Goal: Transaction & Acquisition: Purchase product/service

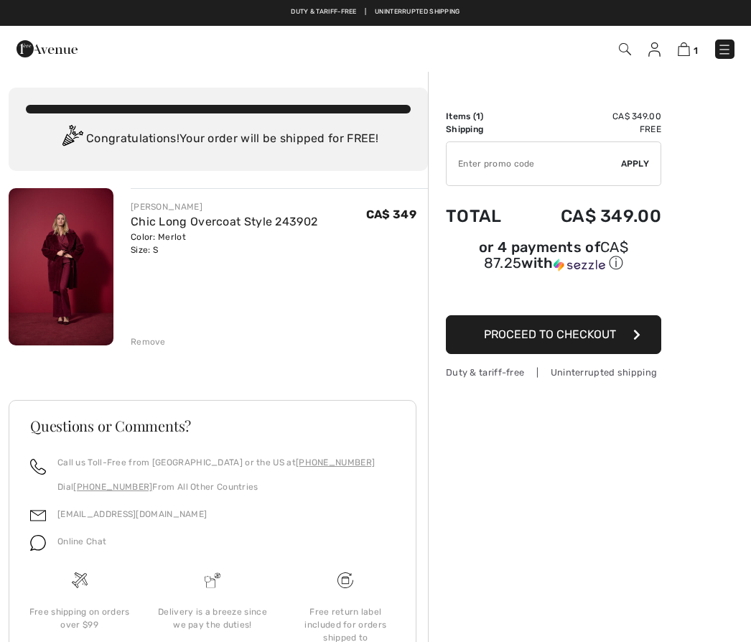
click at [537, 171] on input "TEXT" at bounding box center [534, 163] width 174 height 43
click at [648, 169] on span "Apply" at bounding box center [635, 163] width 29 height 13
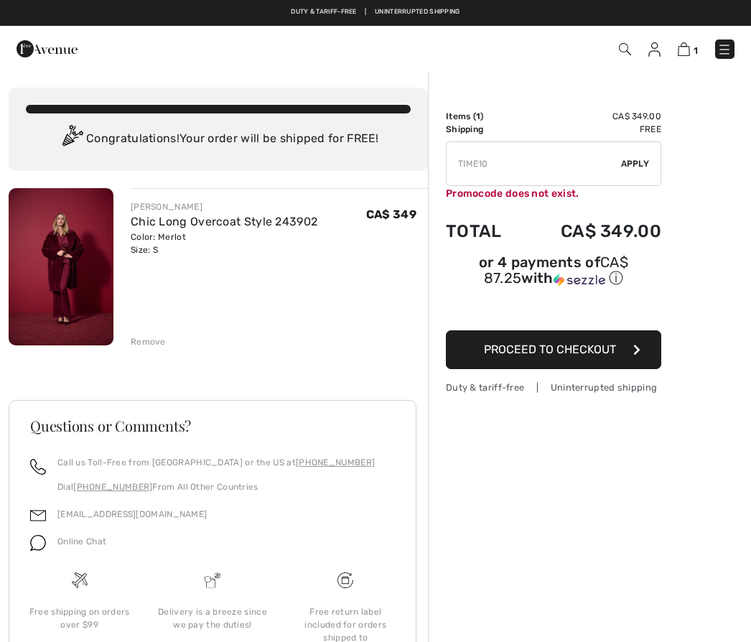
click at [521, 172] on input "TEXT" at bounding box center [534, 163] width 174 height 43
type input "T"
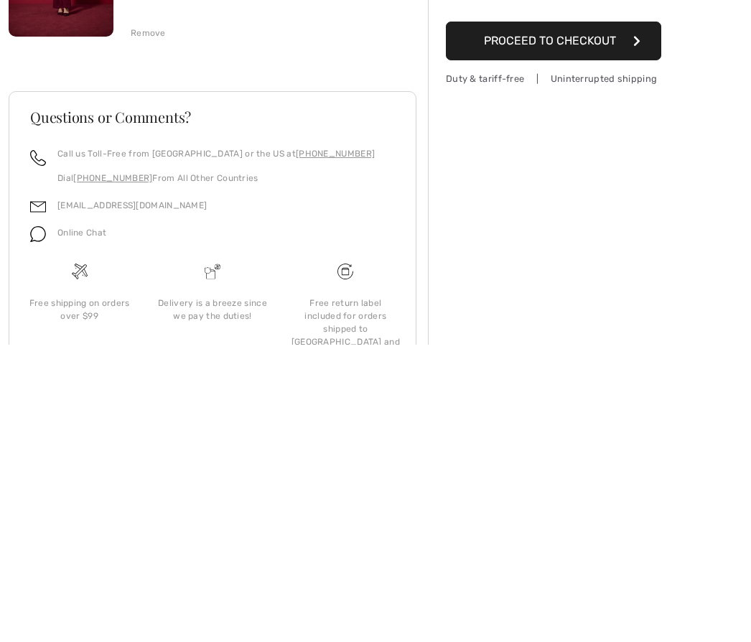
scroll to position [14, 0]
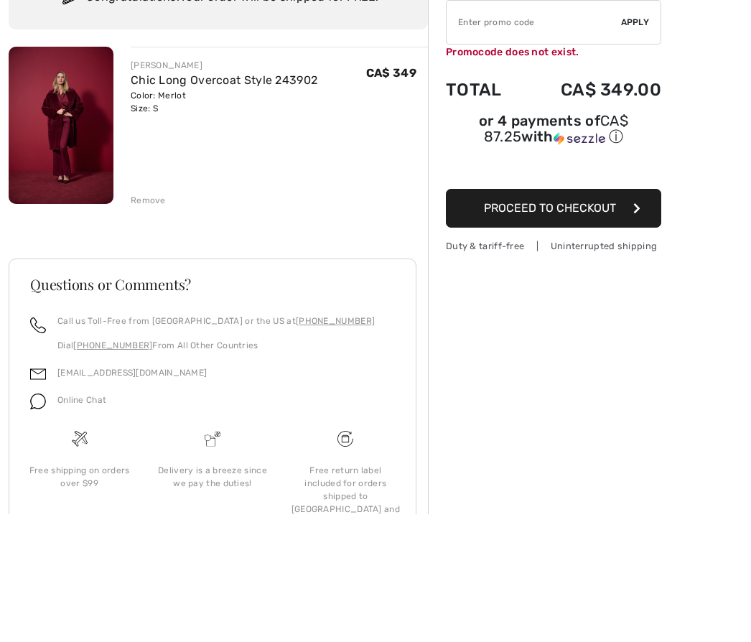
click at [608, 329] on span "Proceed to Checkout" at bounding box center [550, 336] width 132 height 14
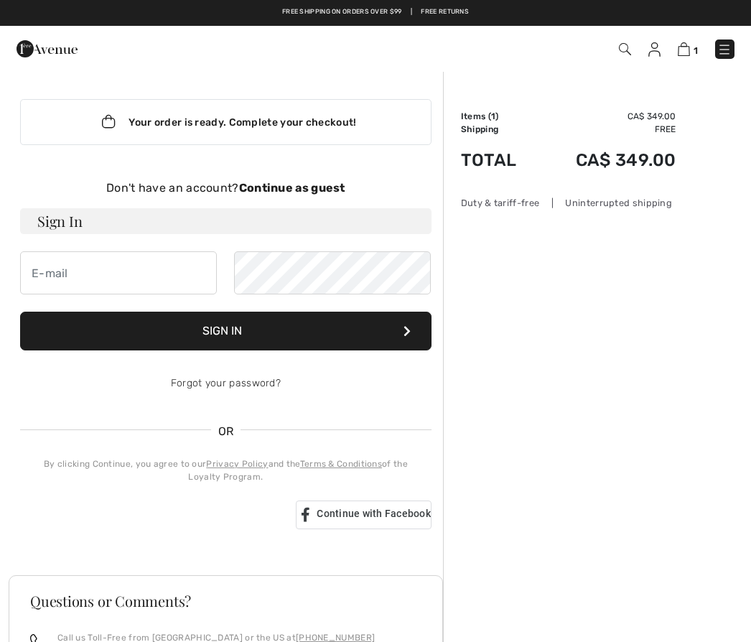
click at [194, 220] on h3 "Sign In" at bounding box center [225, 221] width 411 height 26
click at [246, 236] on form "Sign In Sign In Forgot your password?" at bounding box center [225, 306] width 411 height 197
click at [174, 280] on input "email" at bounding box center [118, 272] width 197 height 43
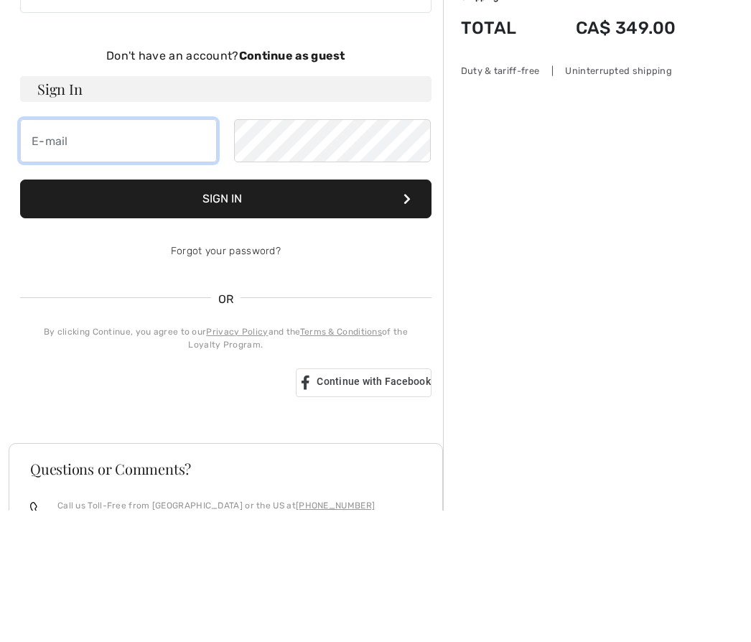
type input "[EMAIL_ADDRESS][DOMAIN_NAME]"
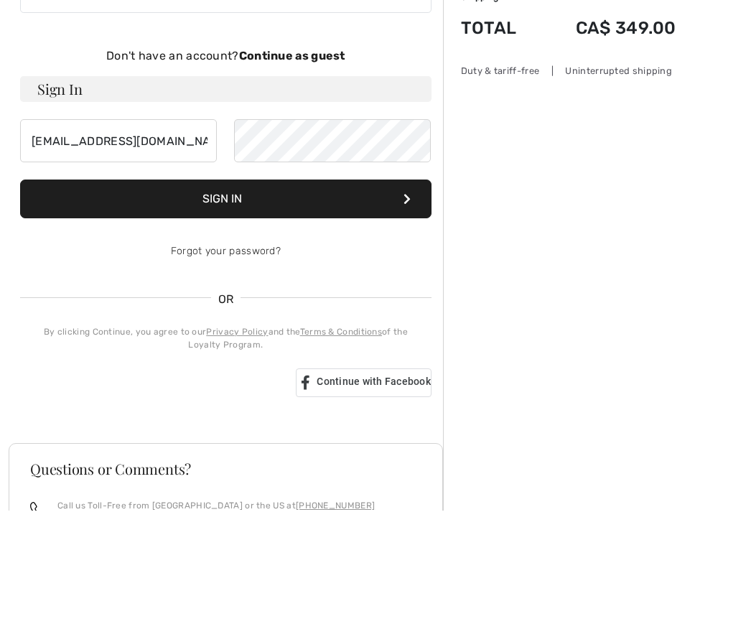
scroll to position [132, 0]
click at [370, 207] on button "Sign In" at bounding box center [225, 198] width 411 height 39
click at [345, 205] on button "Sign In" at bounding box center [225, 198] width 411 height 39
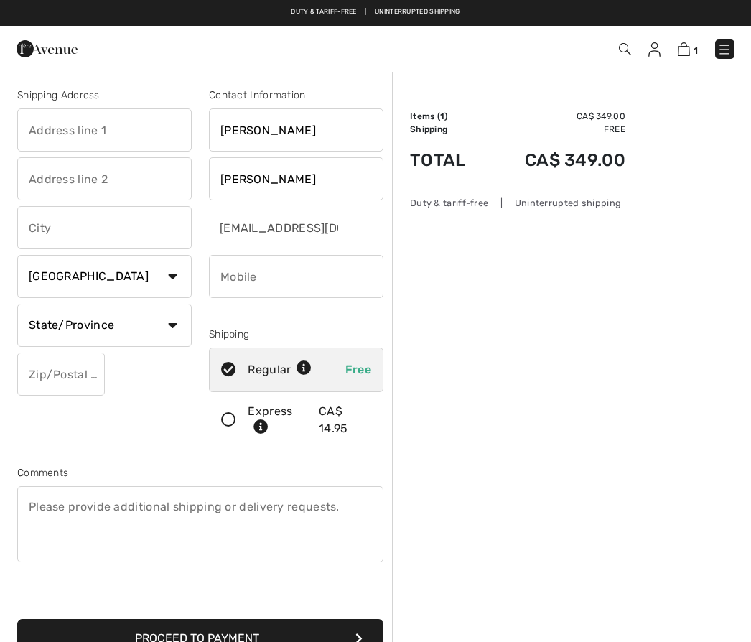
click at [126, 138] on input "text" at bounding box center [104, 129] width 174 height 43
type input "3591 Queen St"
type input "Camlachie"
select select "ON"
type input "N0N1E0"
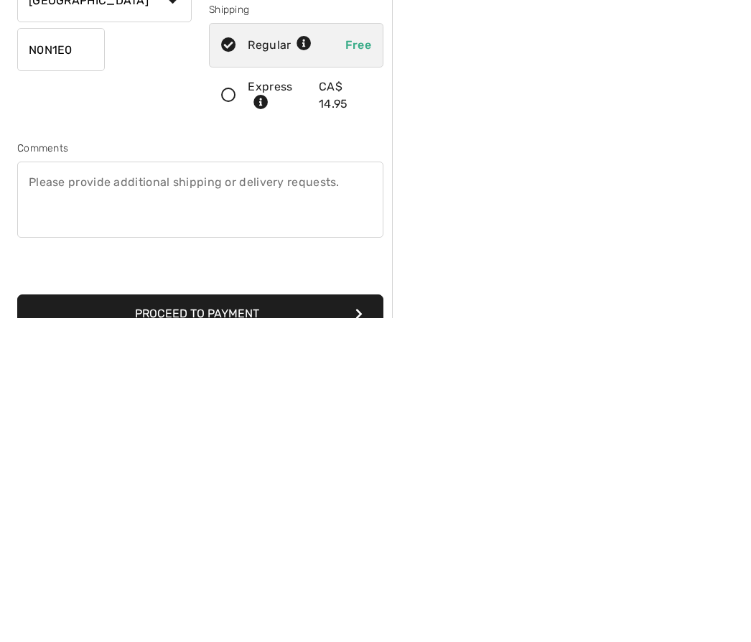
click at [254, 619] on button "Proceed to Payment" at bounding box center [200, 638] width 366 height 39
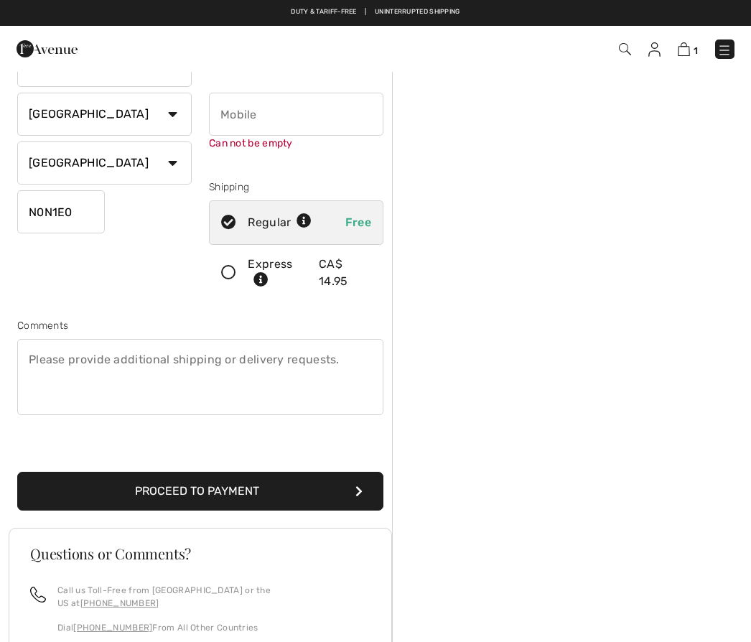
scroll to position [151, 0]
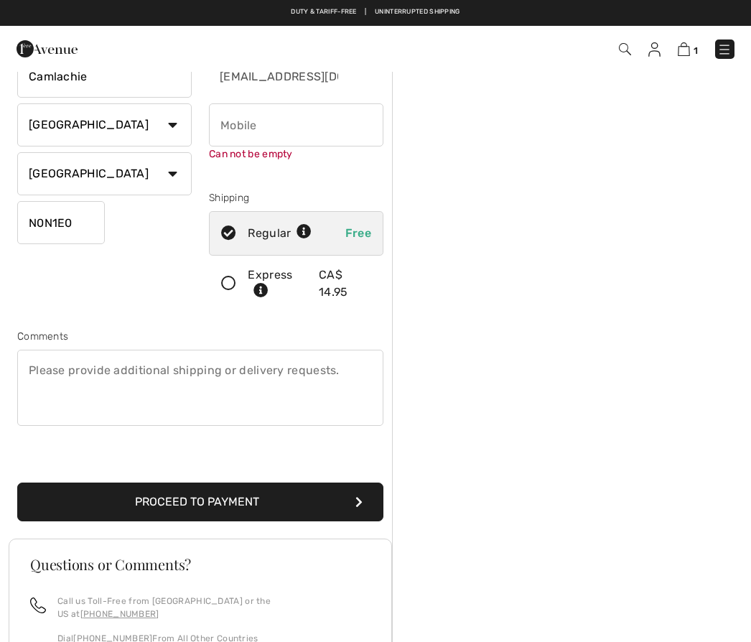
click at [230, 505] on button "Proceed to Payment" at bounding box center [200, 501] width 366 height 39
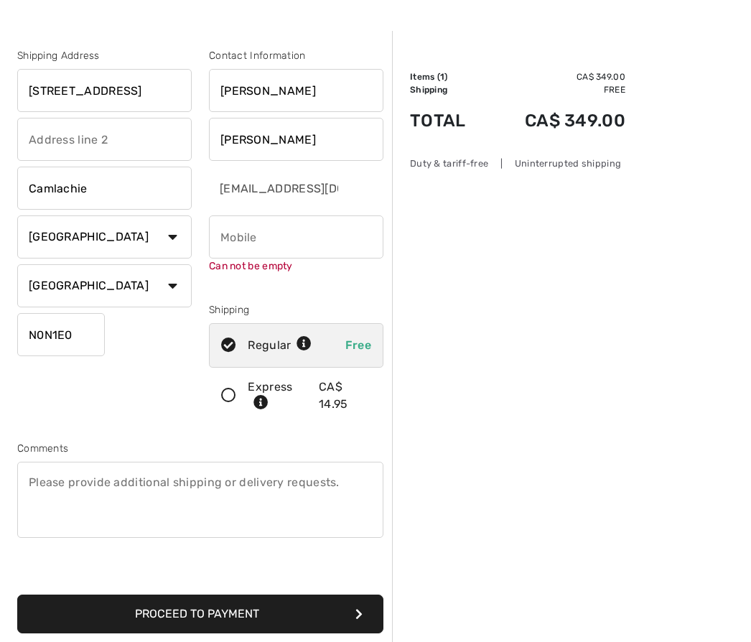
scroll to position [41, 0]
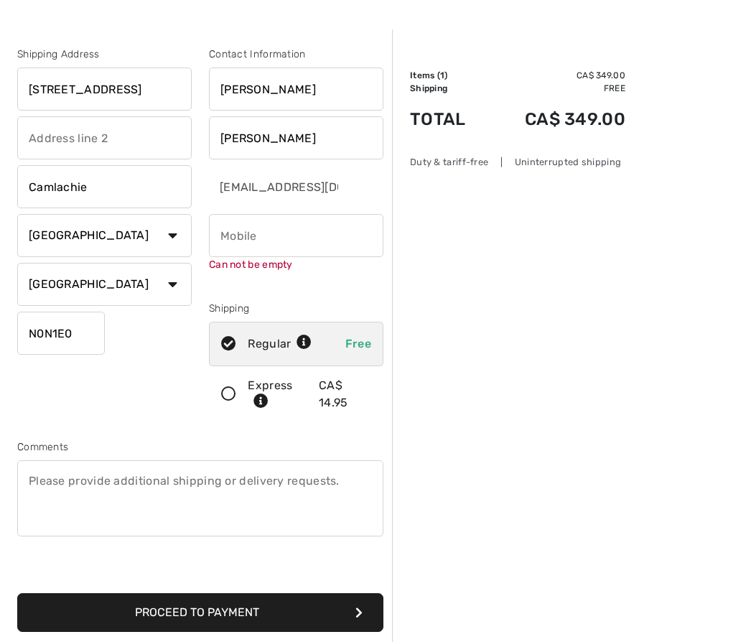
click at [289, 239] on input "phone" at bounding box center [296, 235] width 174 height 43
type input "5193303591"
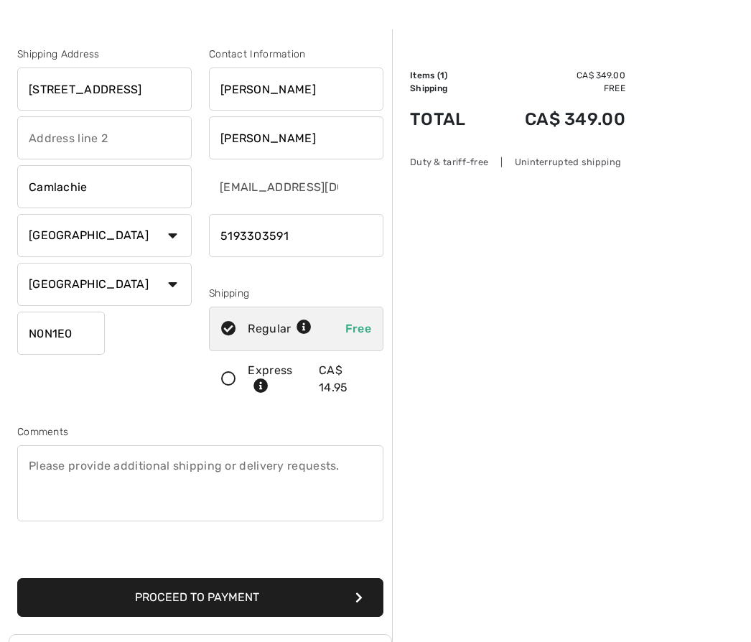
click at [249, 598] on button "Proceed to Payment" at bounding box center [200, 597] width 366 height 39
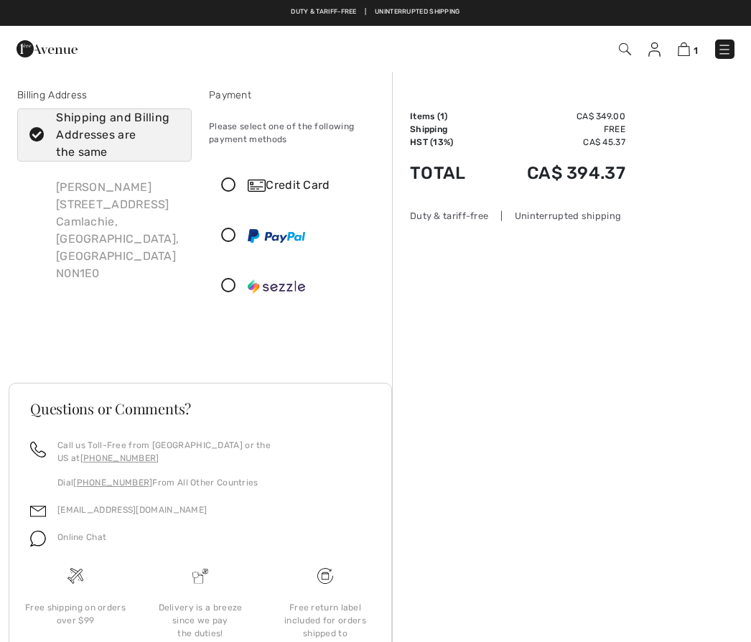
click at [238, 187] on icon at bounding box center [229, 185] width 38 height 15
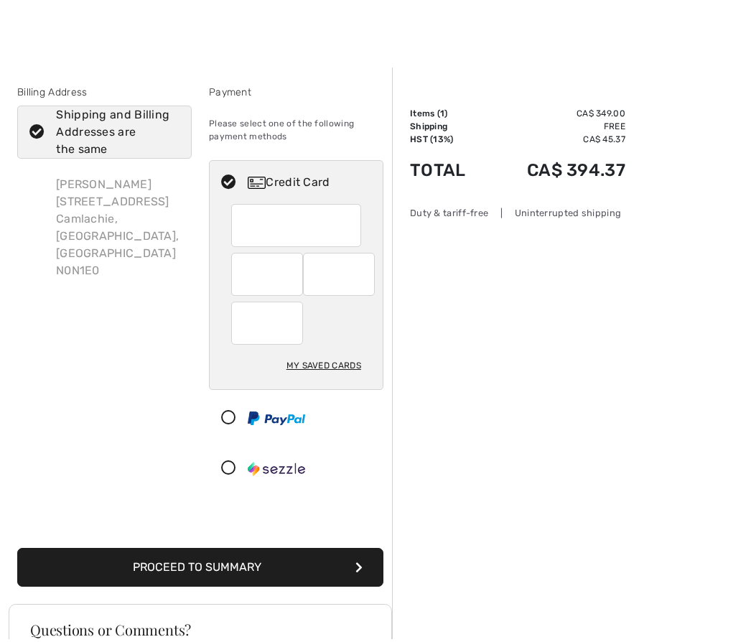
click at [653, 88] on div "Order Summary Details Items ( 1 ) CA$ 349.00 Promo code CA$ 0.00 Shipping Free …" at bounding box center [571, 522] width 359 height 904
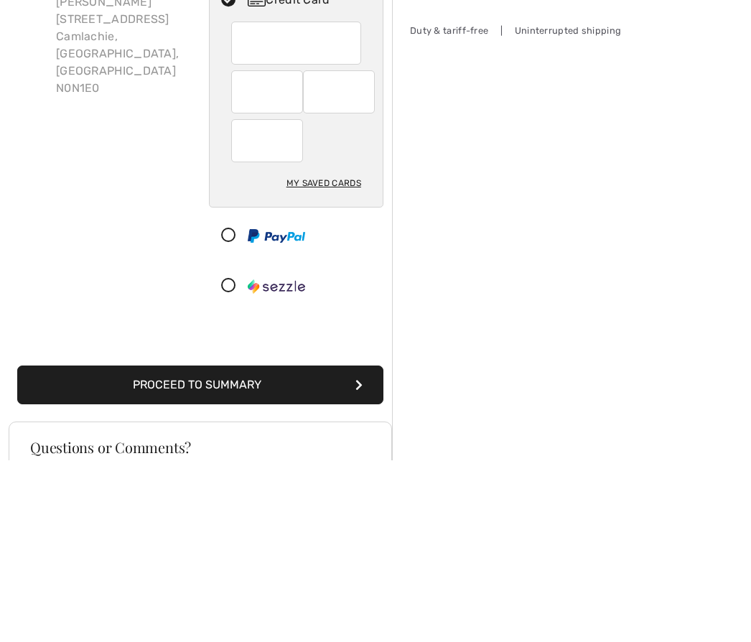
click at [339, 353] on div "My Saved Cards" at bounding box center [323, 365] width 75 height 24
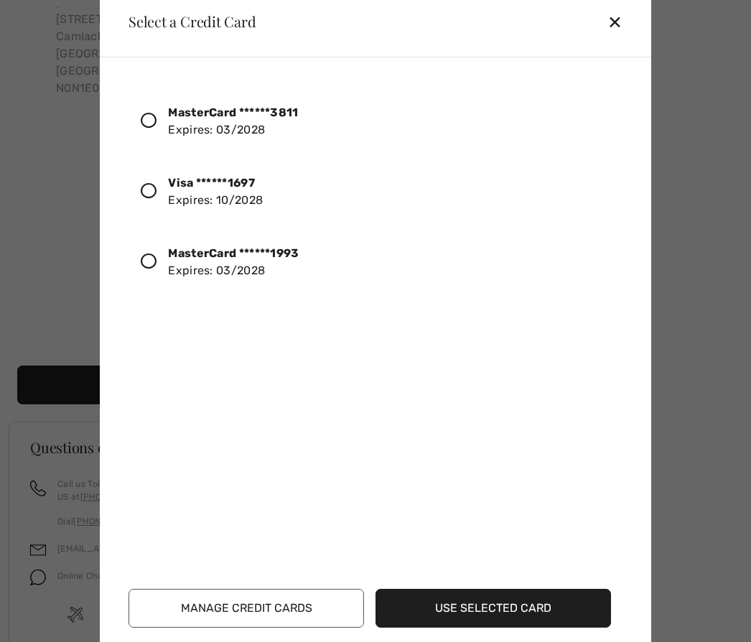
click at [157, 267] on div at bounding box center [154, 262] width 27 height 24
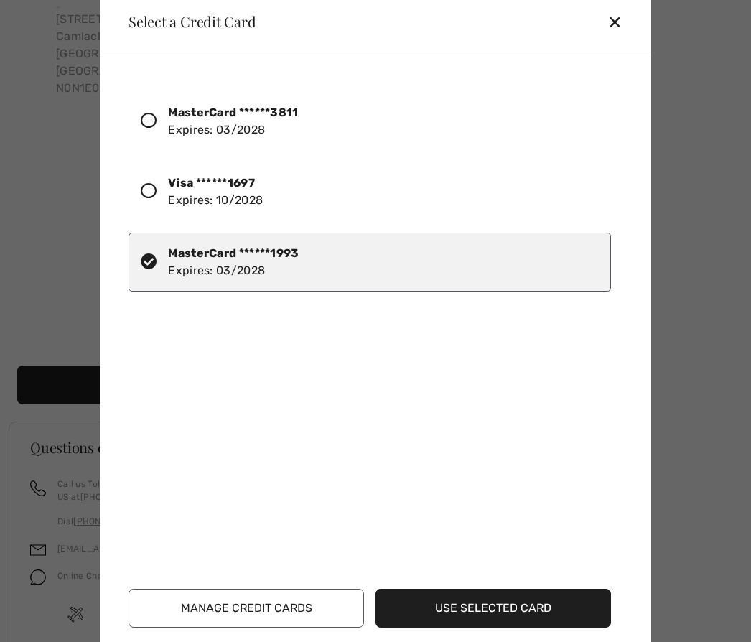
click at [521, 603] on button "Use Selected Card" at bounding box center [492, 608] width 235 height 39
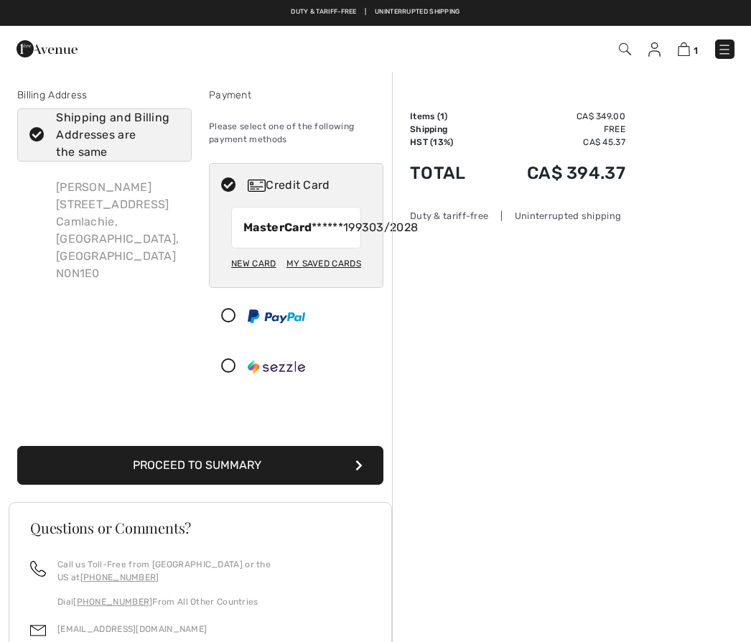
checkbox input "true"
click at [283, 479] on button "Proceed to Summary" at bounding box center [200, 465] width 366 height 39
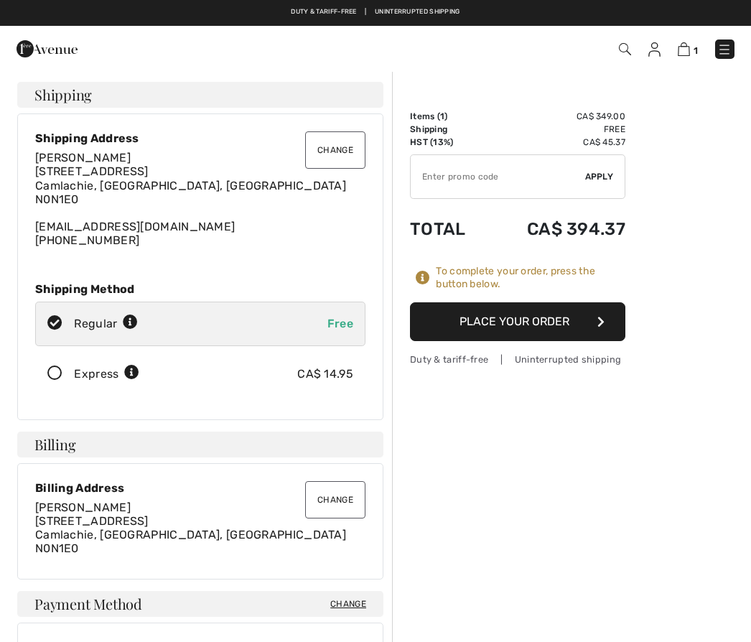
click at [559, 325] on button "Place Your Order" at bounding box center [517, 321] width 215 height 39
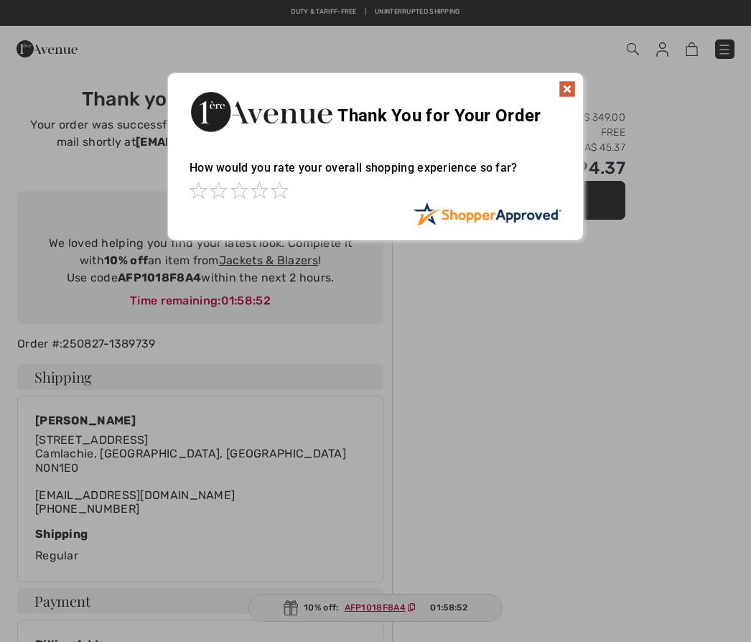
click at [565, 91] on img at bounding box center [567, 88] width 17 height 17
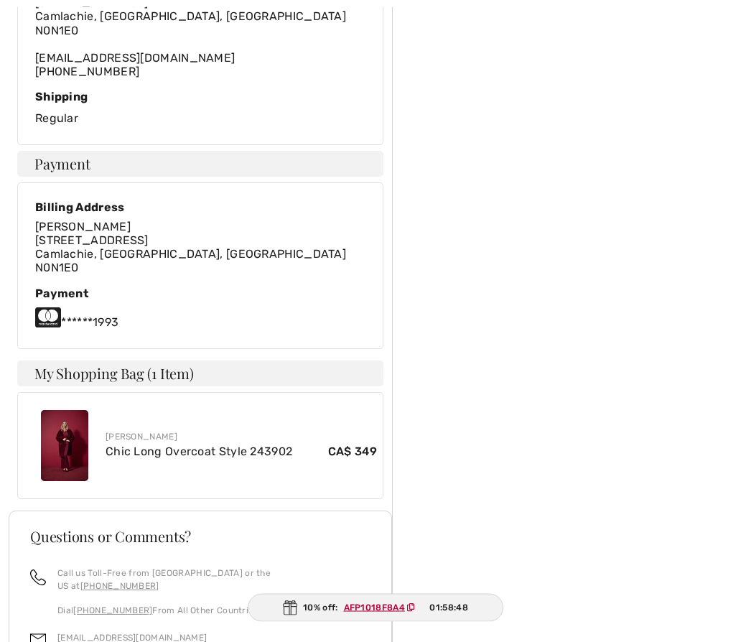
scroll to position [437, 0]
